Goal: Transaction & Acquisition: Purchase product/service

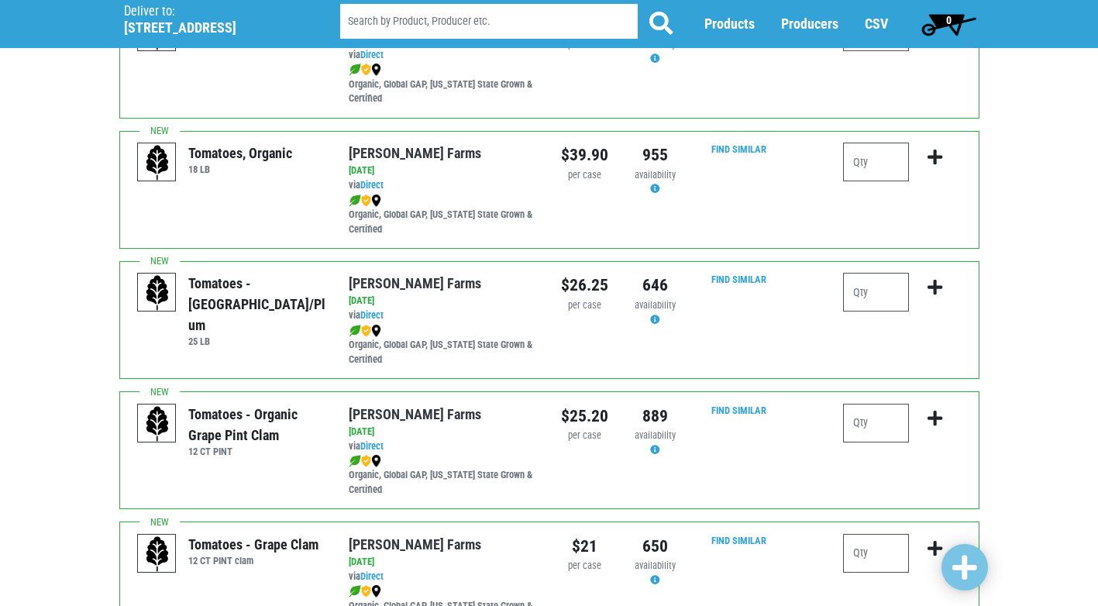
scroll to position [775, 0]
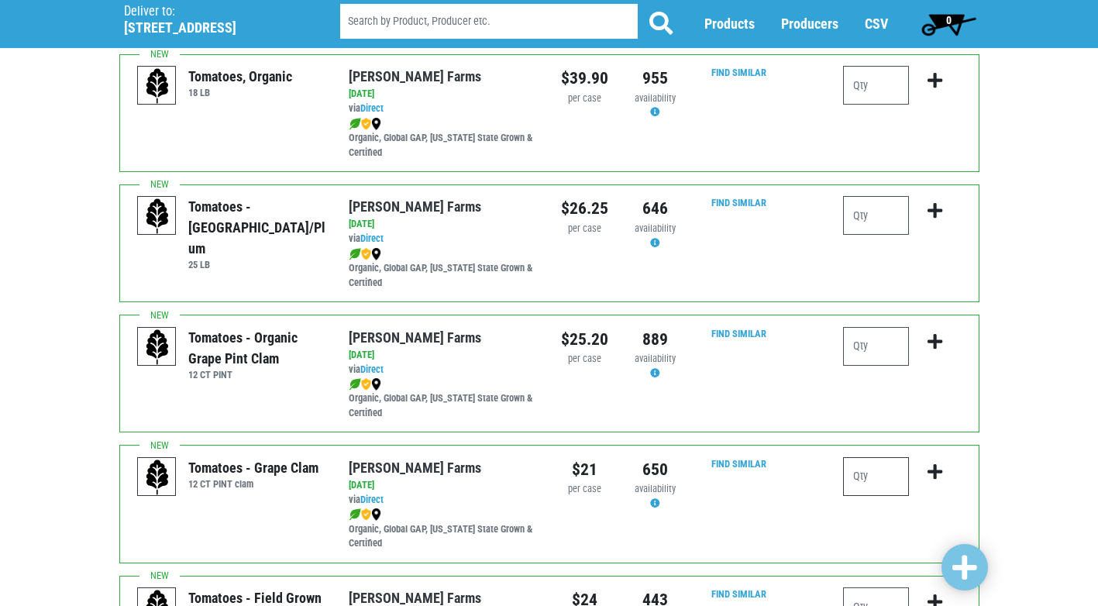
click at [880, 481] on input "number" at bounding box center [876, 476] width 66 height 39
type input "1"
click at [935, 467] on icon "submit" at bounding box center [935, 471] width 15 height 17
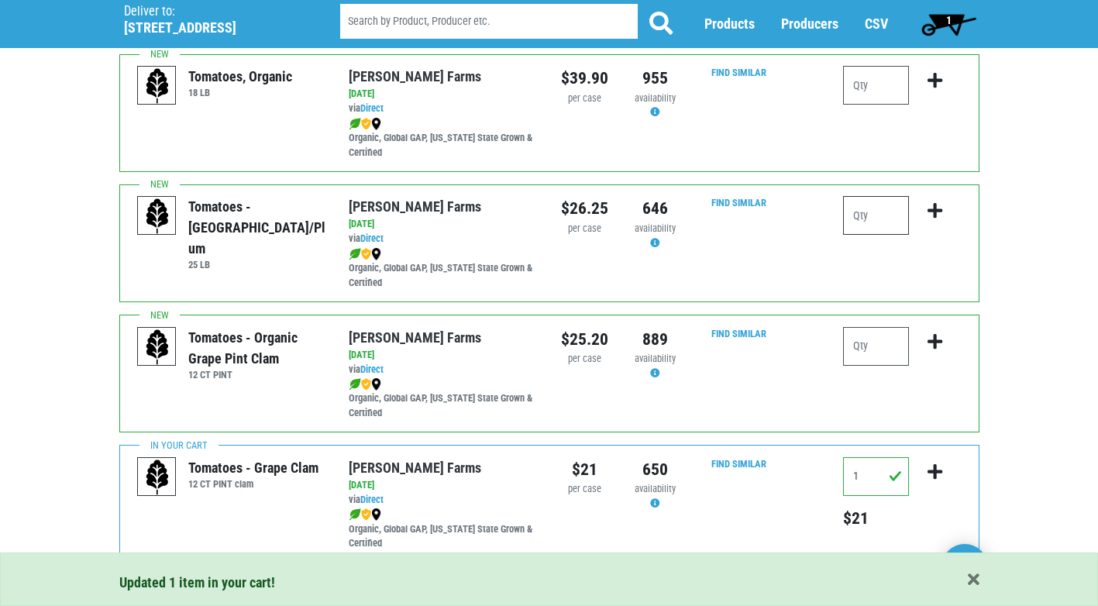
click at [864, 215] on input "number" at bounding box center [876, 215] width 66 height 39
type input "1"
click at [932, 209] on icon "submit" at bounding box center [935, 210] width 15 height 17
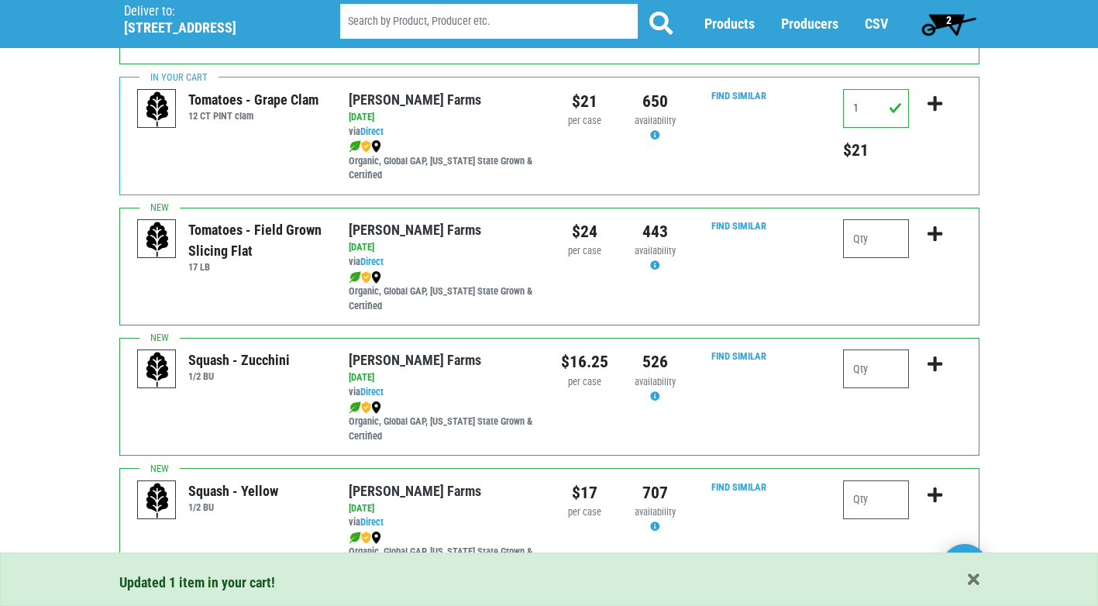
scroll to position [1163, 0]
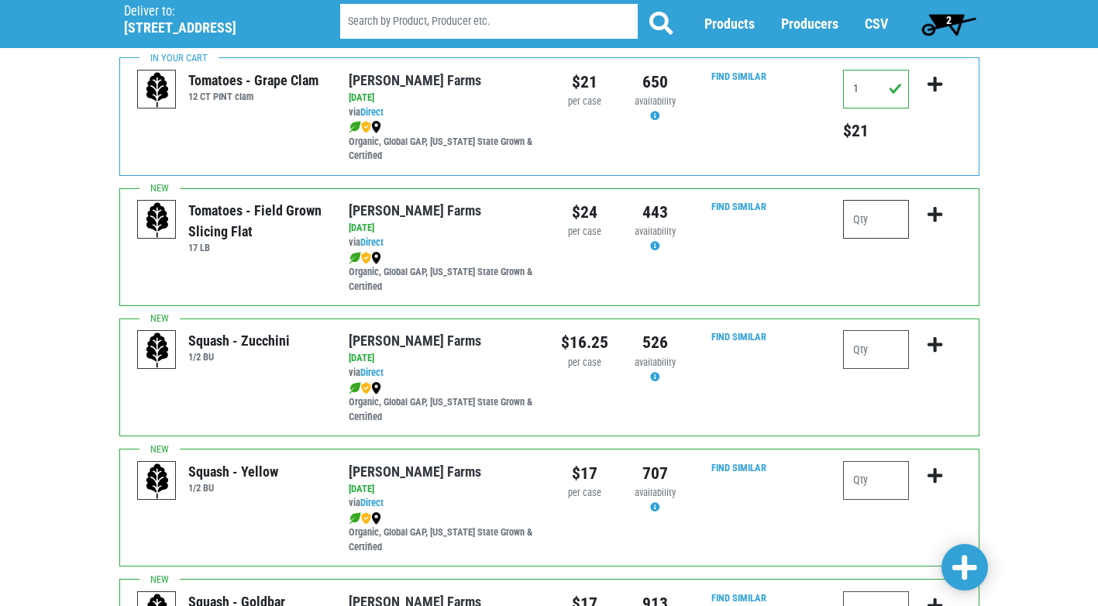
click at [879, 222] on input "number" at bounding box center [876, 219] width 66 height 39
type input "1"
click at [930, 211] on icon "submit" at bounding box center [935, 214] width 15 height 17
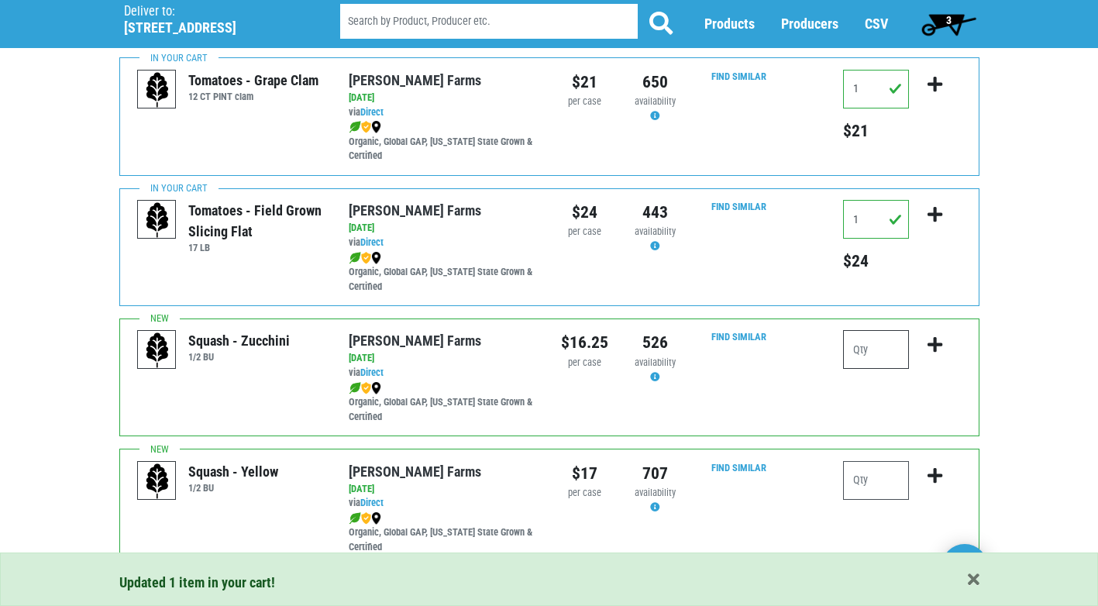
click at [872, 353] on input "number" at bounding box center [876, 349] width 66 height 39
type input "1"
click at [931, 348] on icon "submit" at bounding box center [935, 344] width 15 height 17
click at [868, 486] on input "number" at bounding box center [876, 480] width 66 height 39
type input "1"
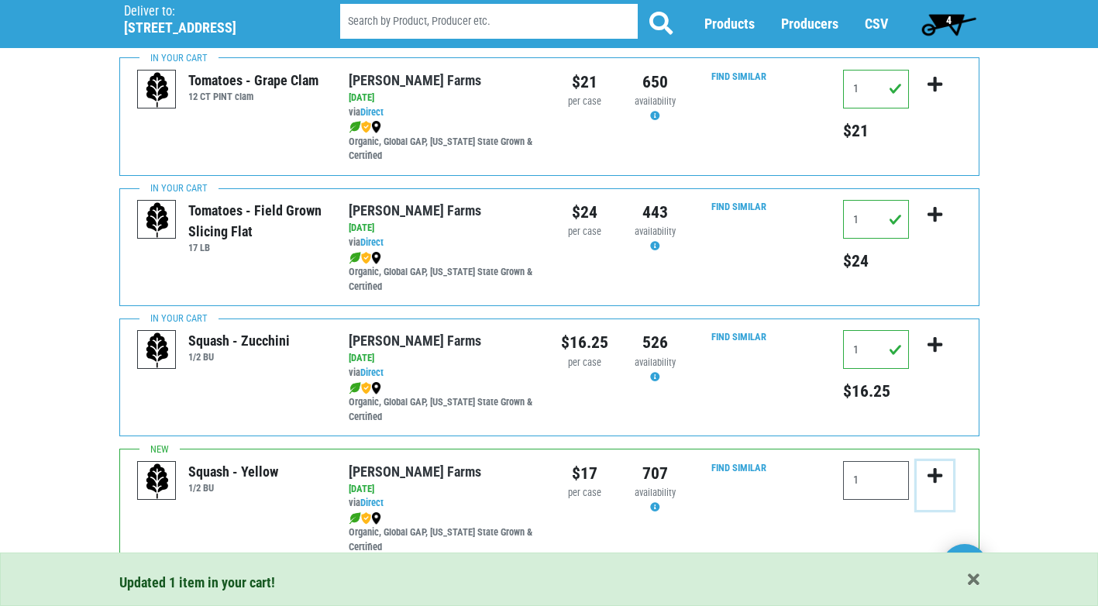
click at [934, 479] on icon "submit" at bounding box center [935, 475] width 15 height 17
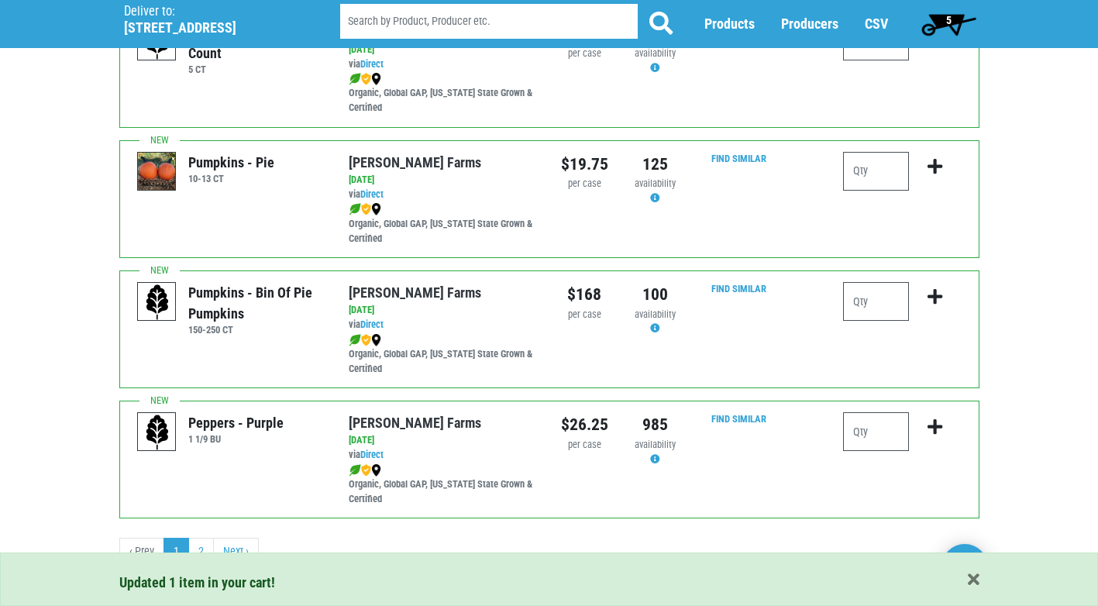
scroll to position [2265, 0]
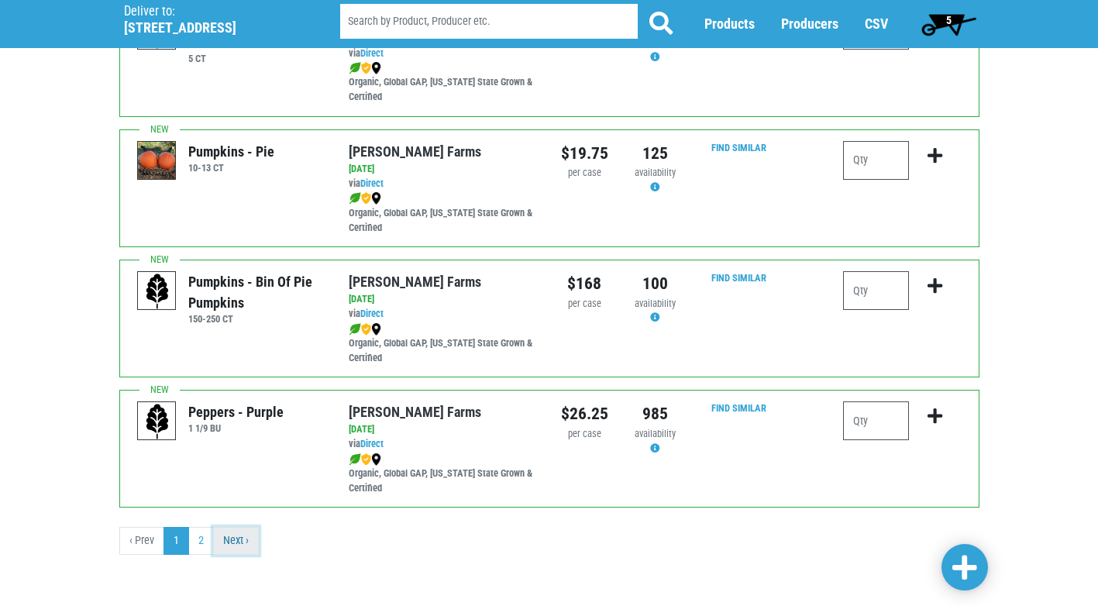
click at [241, 543] on link "Next ›" at bounding box center [236, 541] width 46 height 28
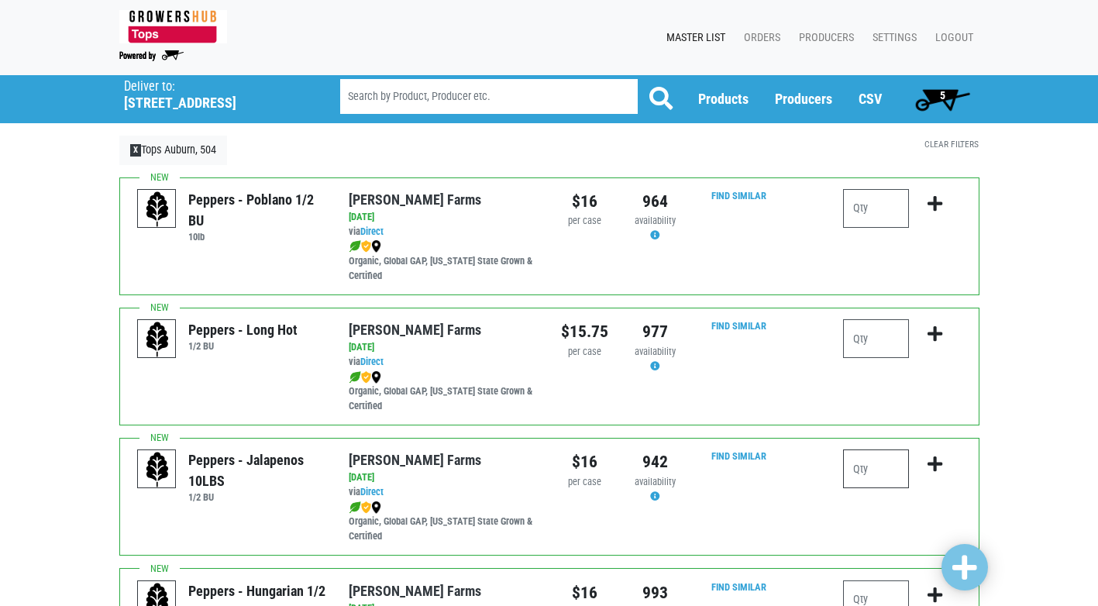
click at [882, 466] on input "number" at bounding box center [876, 469] width 66 height 39
type input "1"
click at [938, 464] on icon "submit" at bounding box center [935, 464] width 15 height 17
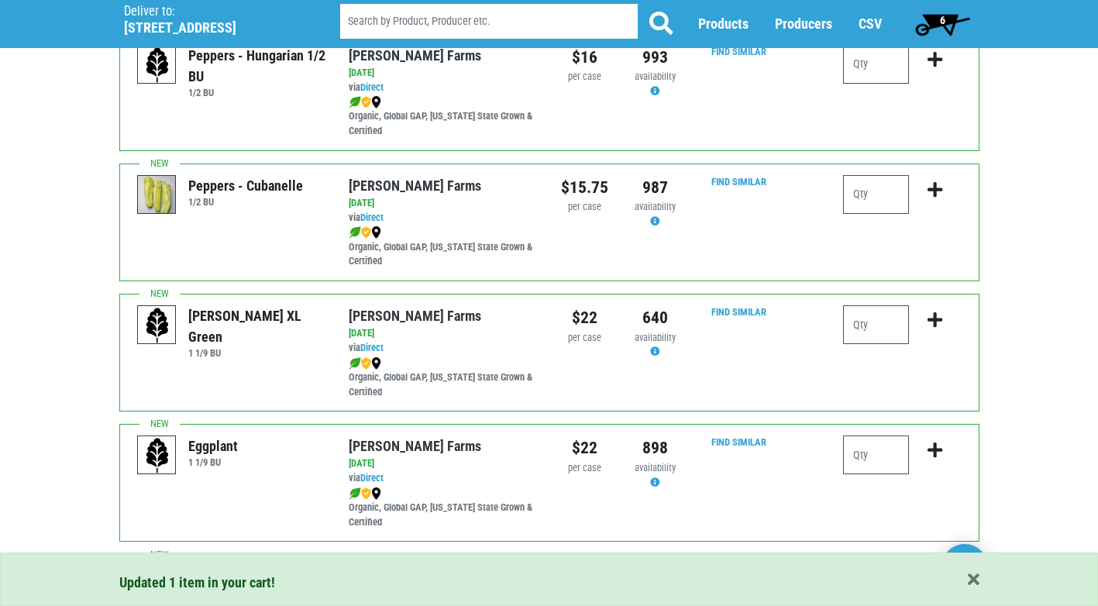
scroll to position [543, 0]
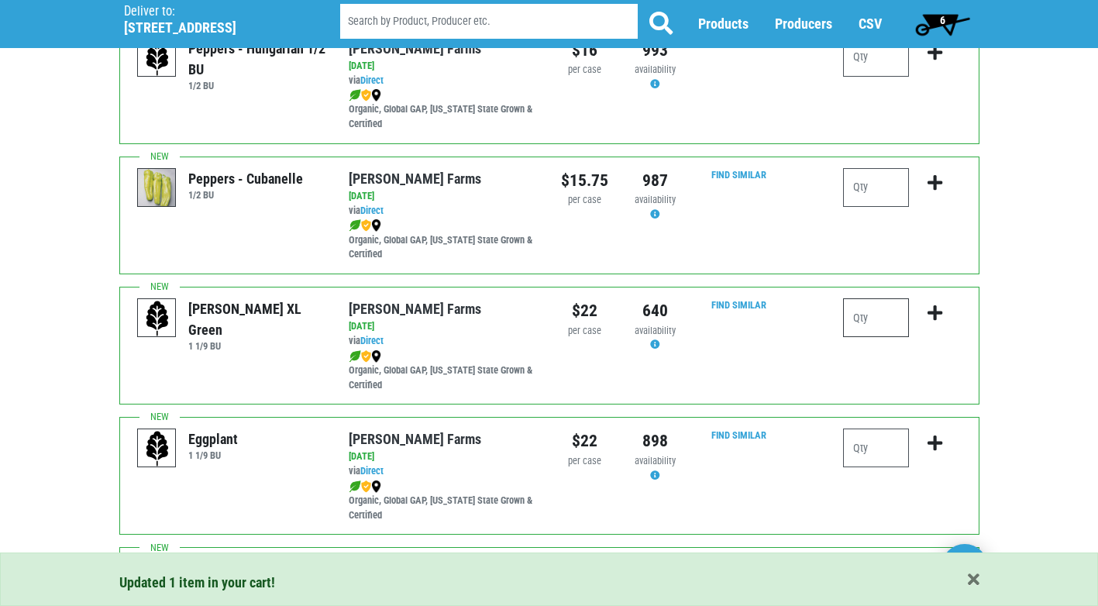
click at [870, 319] on input "number" at bounding box center [876, 317] width 66 height 39
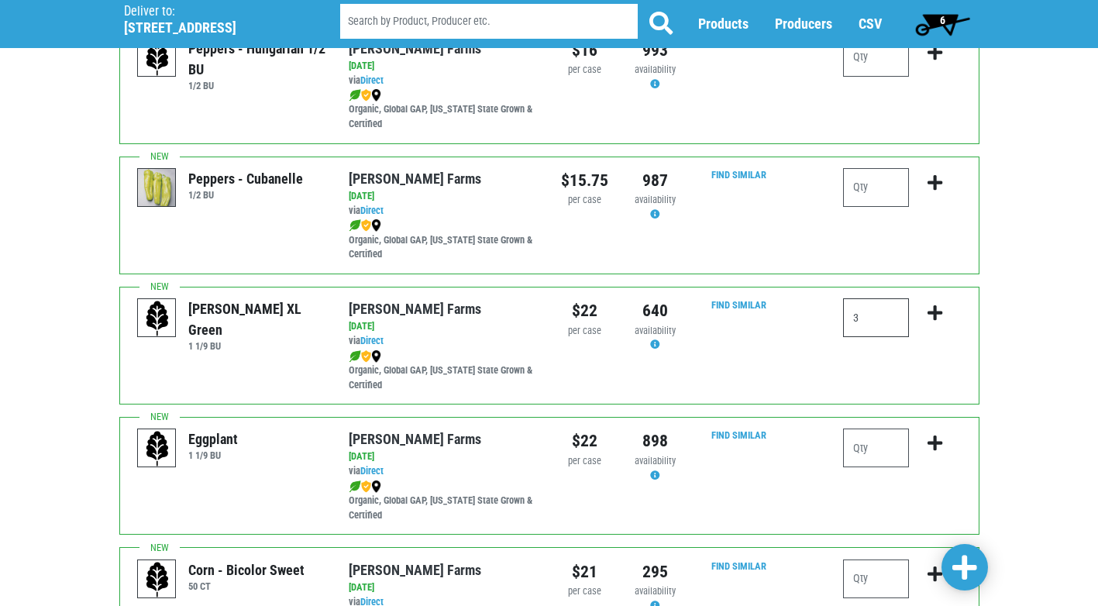
type input "3"
click at [933, 316] on icon "submit" at bounding box center [935, 313] width 15 height 17
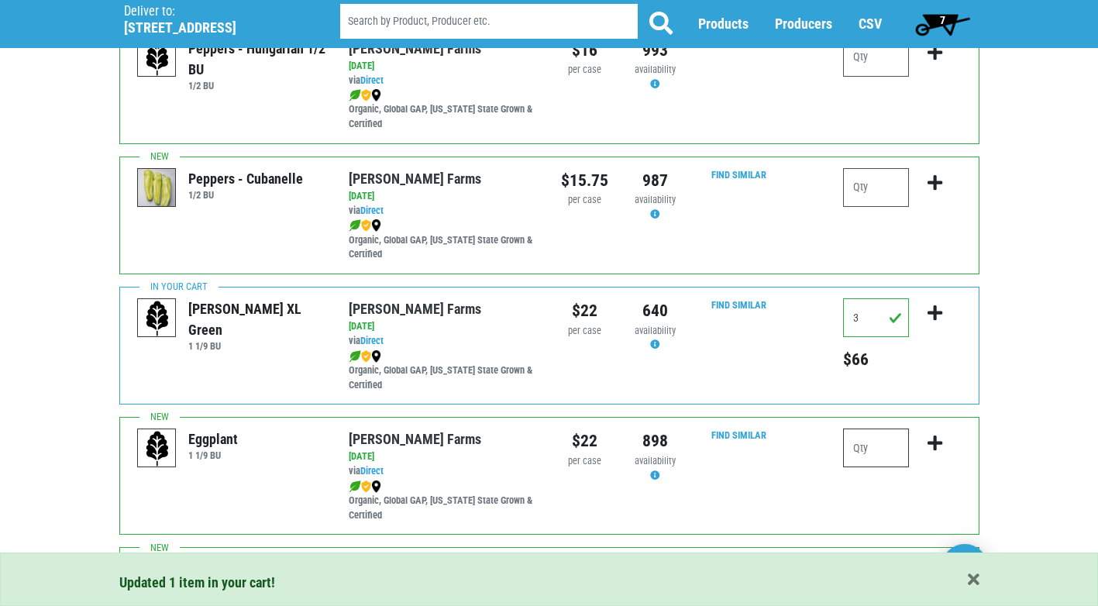
click at [879, 460] on input "number" at bounding box center [876, 448] width 66 height 39
type input "1"
click at [939, 442] on icon "submit" at bounding box center [935, 443] width 15 height 17
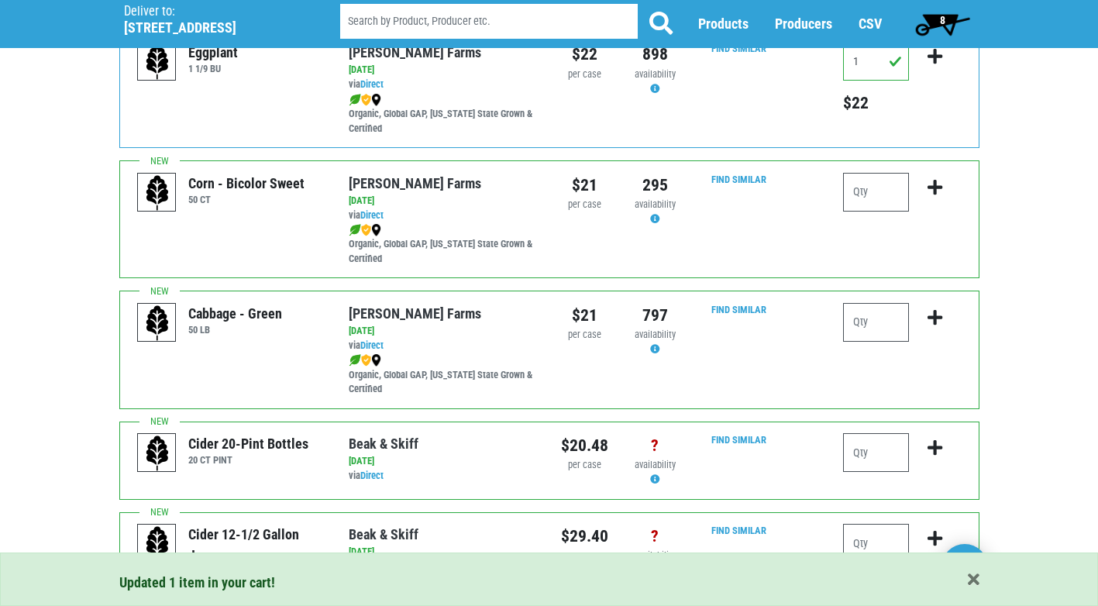
scroll to position [930, 0]
click at [856, 192] on input "number" at bounding box center [876, 191] width 66 height 39
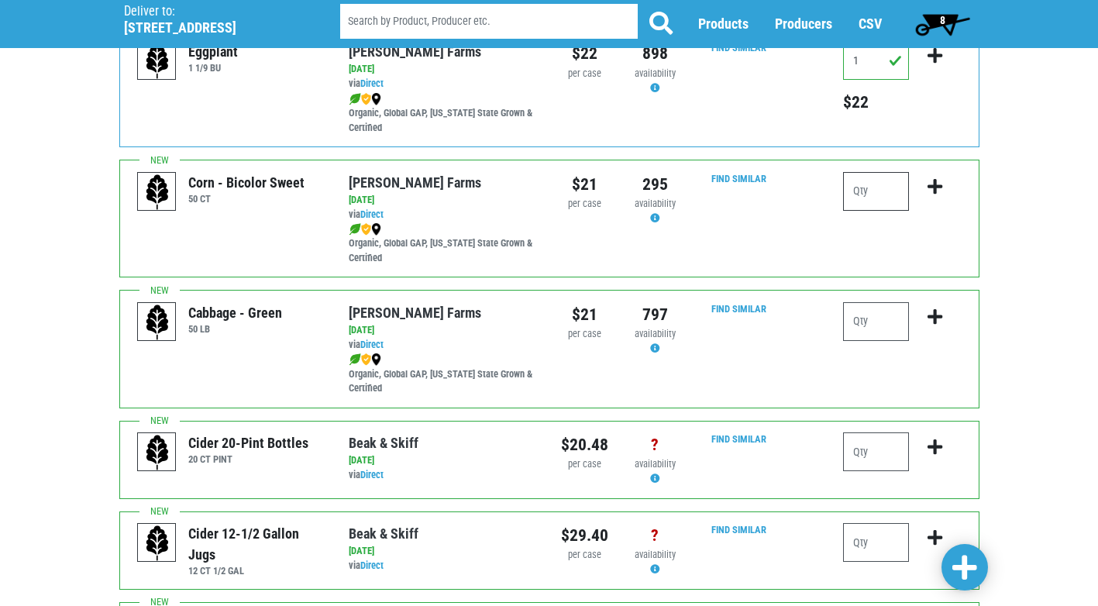
type input "3"
type input "2"
click at [931, 186] on icon "submit" at bounding box center [935, 186] width 15 height 17
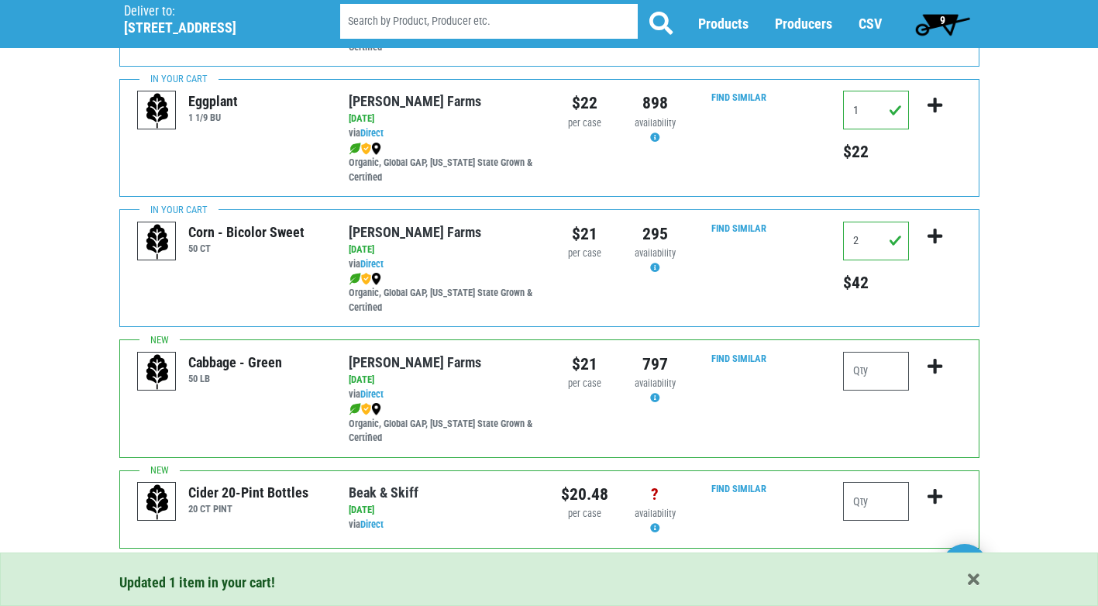
scroll to position [853, 0]
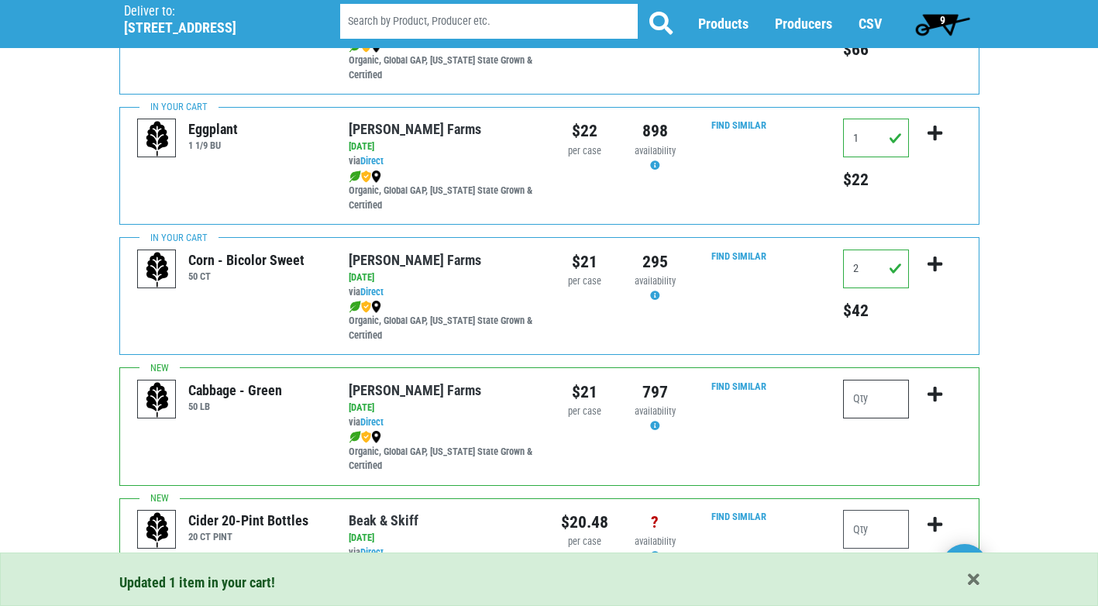
click at [884, 412] on input "number" at bounding box center [876, 399] width 66 height 39
type input "2"
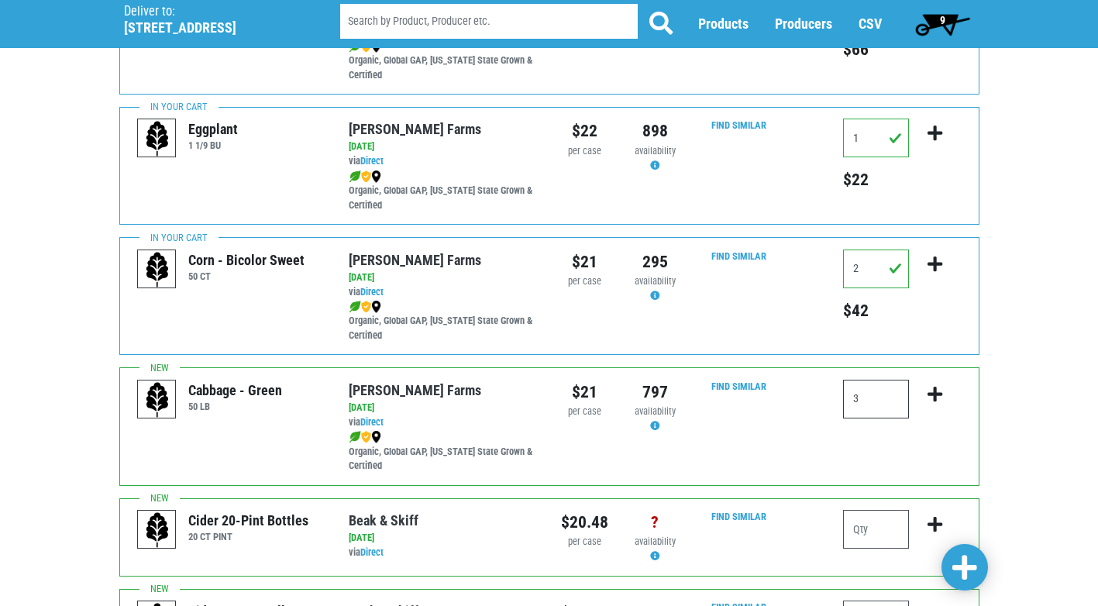
type input "3"
click at [935, 392] on icon "submit" at bounding box center [935, 394] width 15 height 17
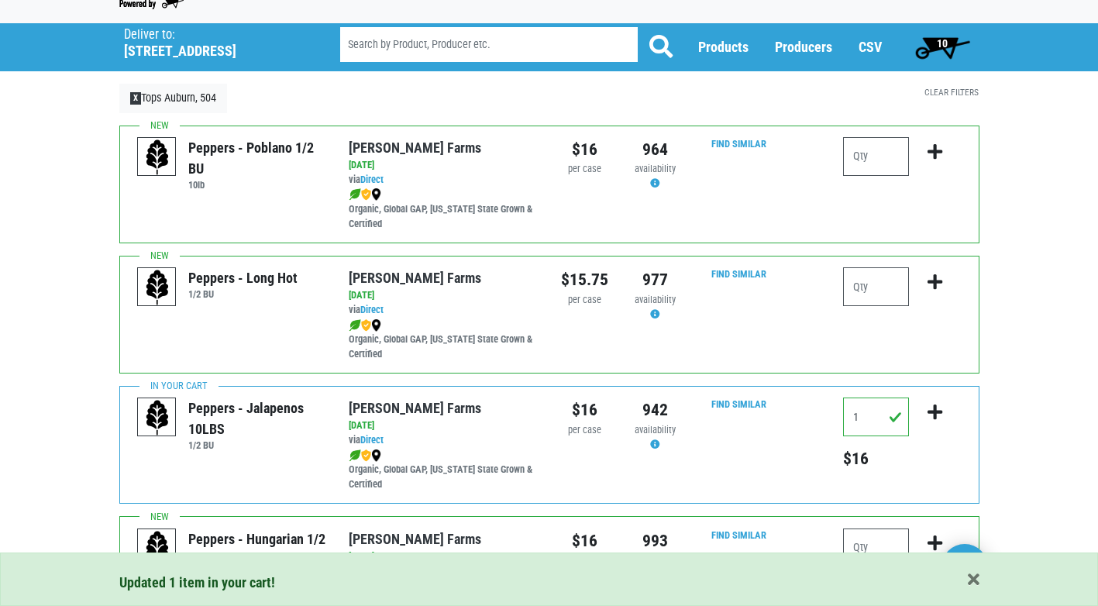
scroll to position [0, 0]
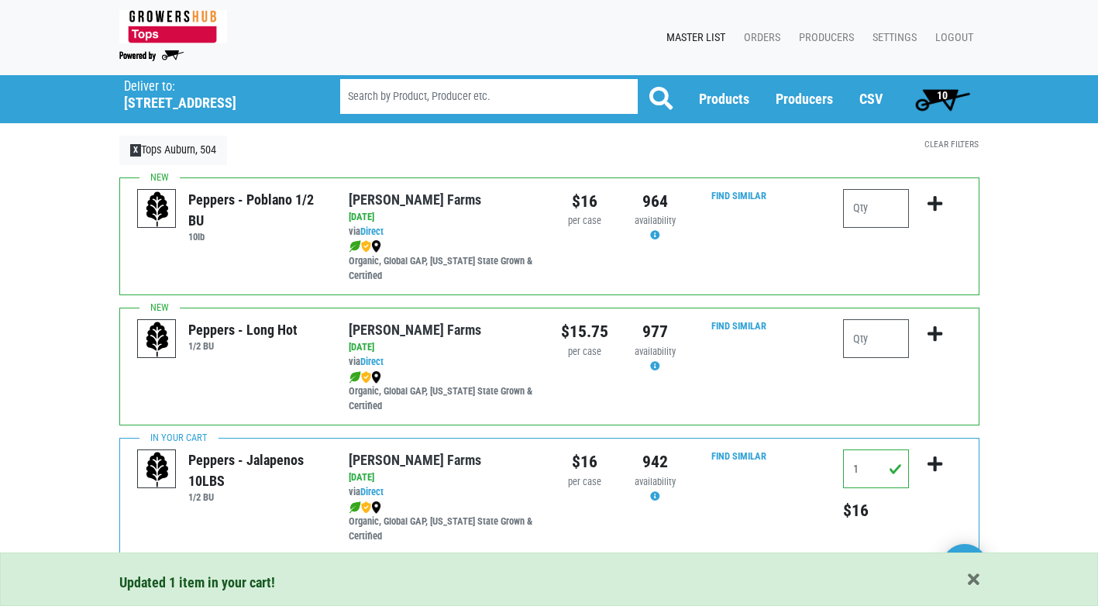
click at [937, 94] on span "10" at bounding box center [942, 95] width 11 height 12
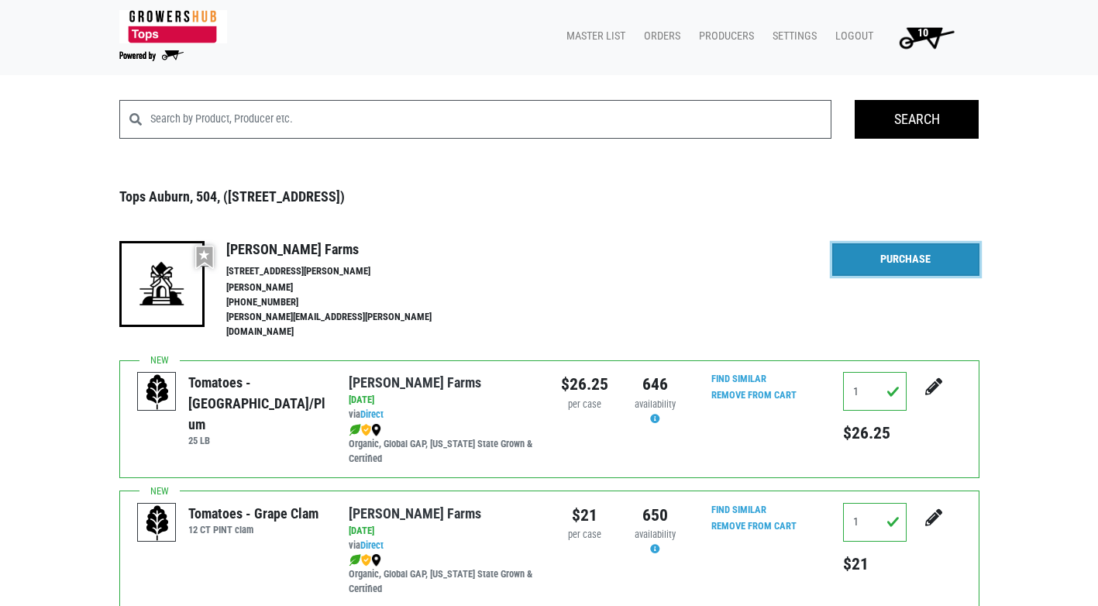
click at [935, 267] on link "Purchase" at bounding box center [905, 259] width 147 height 33
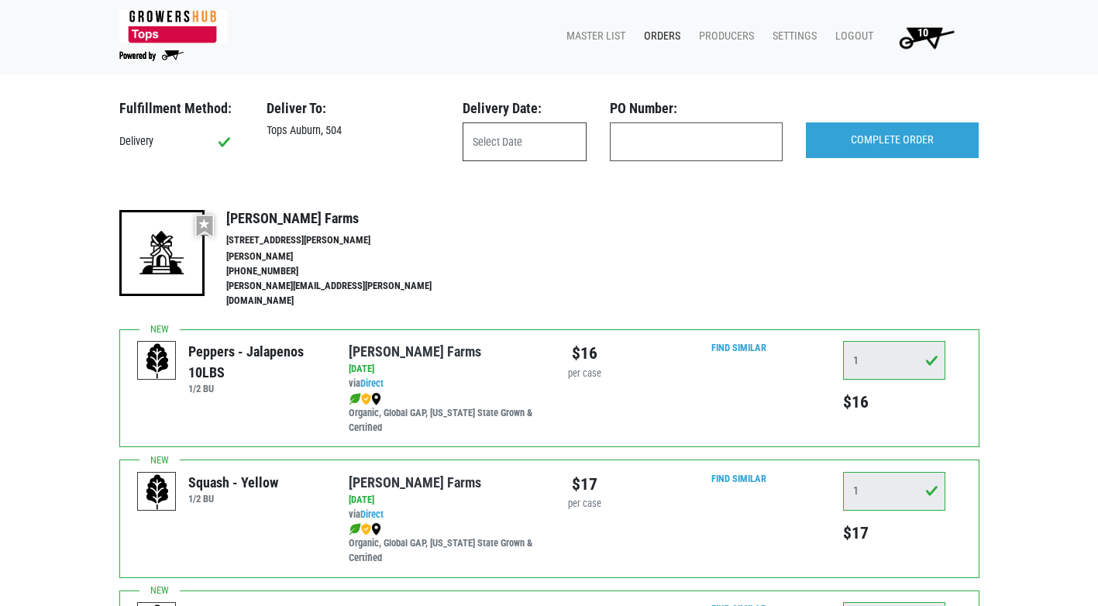
click at [541, 145] on input "text" at bounding box center [525, 141] width 124 height 39
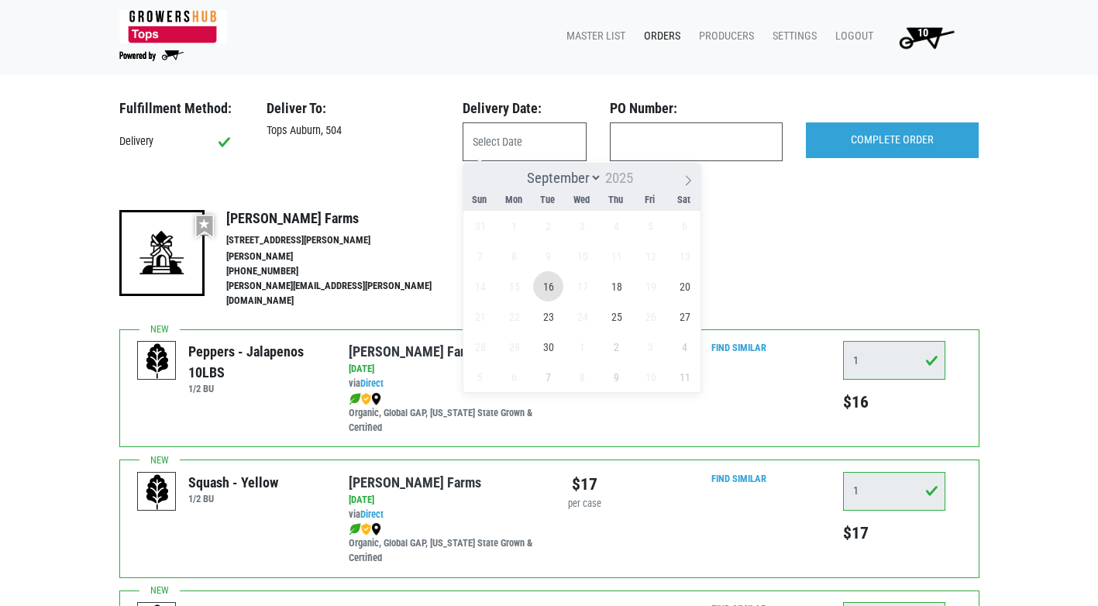
click at [539, 289] on span "16" at bounding box center [548, 286] width 30 height 30
type input "2025-09-16"
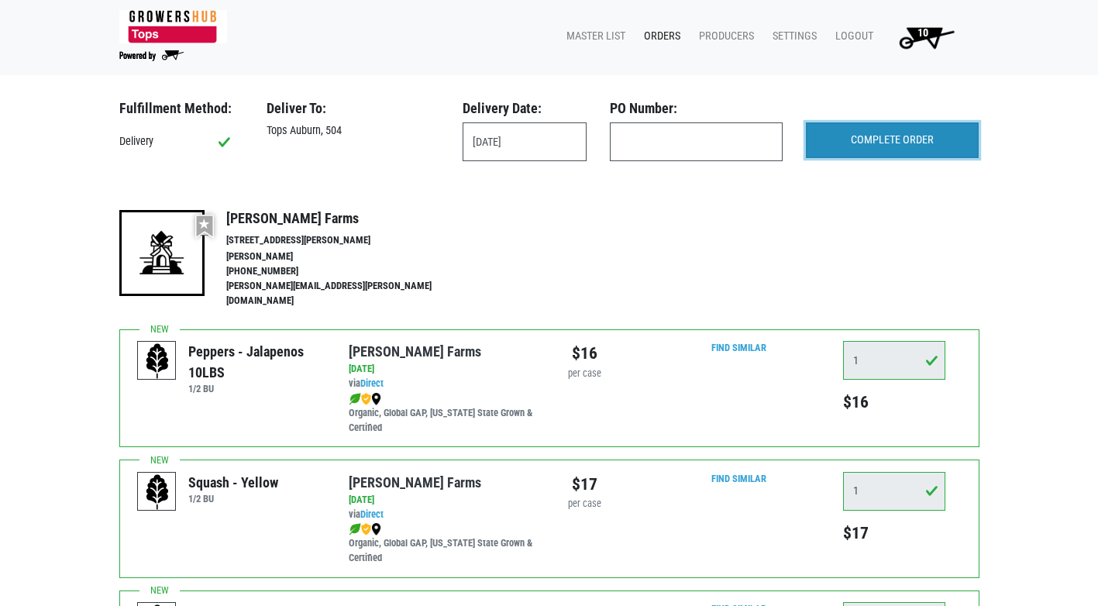
click at [884, 146] on input "COMPLETE ORDER" at bounding box center [892, 140] width 173 height 36
